Goal: Information Seeking & Learning: Find specific page/section

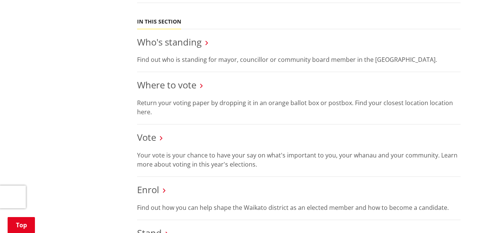
scroll to position [342, 0]
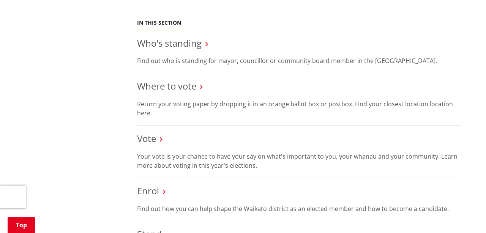
click at [203, 88] on icon at bounding box center [201, 87] width 3 height 7
click at [203, 106] on p "Return your voting paper by dropping it in an orange ballot box or postbox. Fin…" at bounding box center [299, 109] width 324 height 18
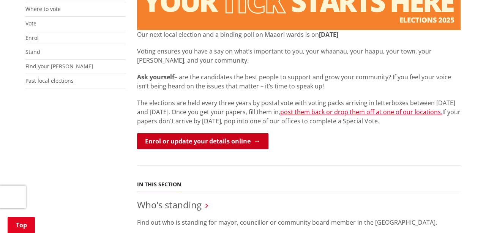
scroll to position [180, 0]
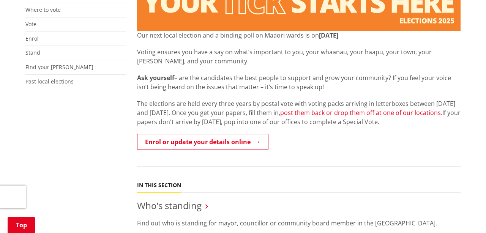
click at [358, 116] on link "post them back or drop them off at one of our locations." at bounding box center [361, 113] width 162 height 8
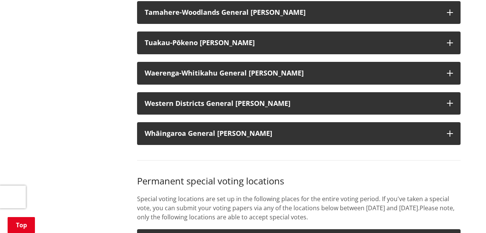
scroll to position [750, 0]
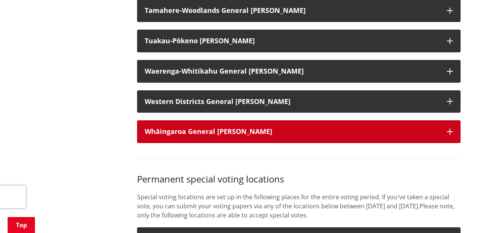
click at [445, 141] on button "Whāingaroa General [PERSON_NAME]" at bounding box center [299, 131] width 324 height 23
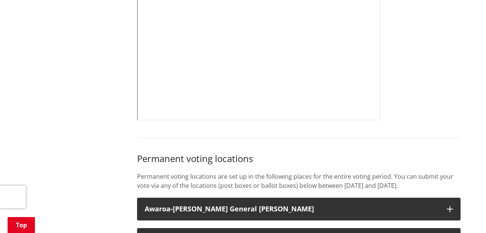
scroll to position [423, 0]
